Goal: Task Accomplishment & Management: Manage account settings

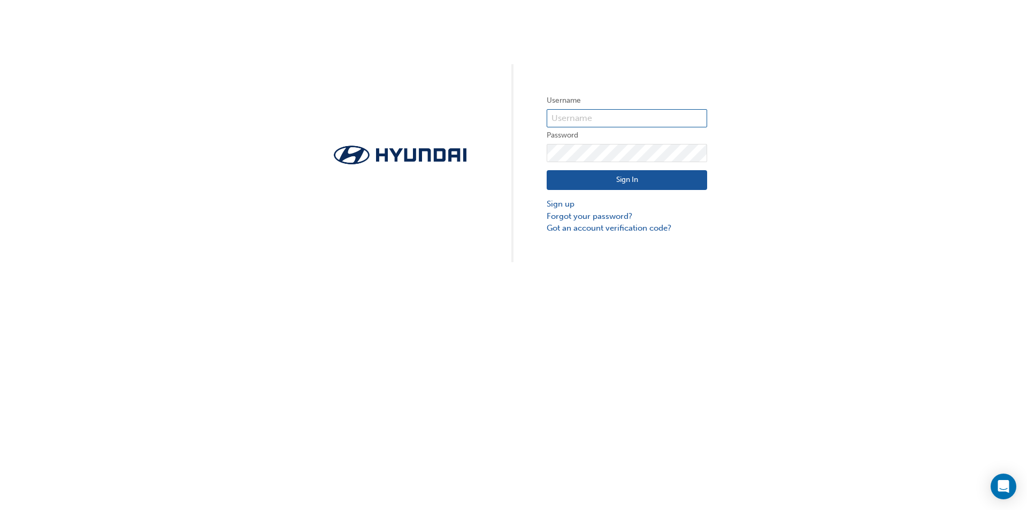
type input "[EMAIL_ADDRESS][DOMAIN_NAME]"
click at [672, 118] on input "[EMAIL_ADDRESS][DOMAIN_NAME]" at bounding box center [627, 118] width 160 height 18
drag, startPoint x: 699, startPoint y: 118, endPoint x: 528, endPoint y: 122, distance: 171.7
click at [528, 122] on div "Username [EMAIL_ADDRESS][DOMAIN_NAME] Password Sign In Sign up Forgot your pass…" at bounding box center [513, 131] width 1027 height 262
type input "37035"
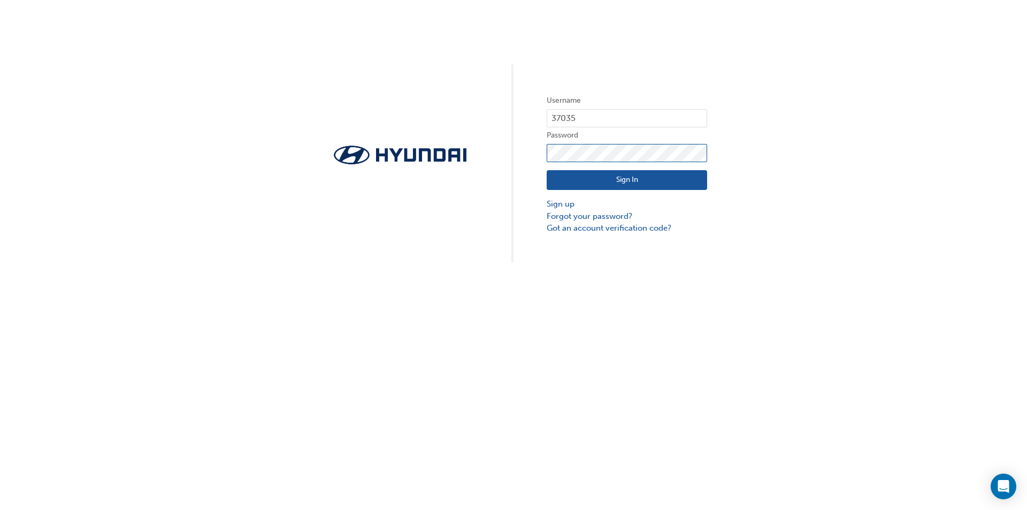
click at [539, 157] on div "Username 37035 Password Sign In Sign up Forgot your password? Got an account ve…" at bounding box center [513, 131] width 1027 height 262
click at [552, 178] on button "Sign In" at bounding box center [627, 180] width 160 height 20
